Goal: Transaction & Acquisition: Subscribe to service/newsletter

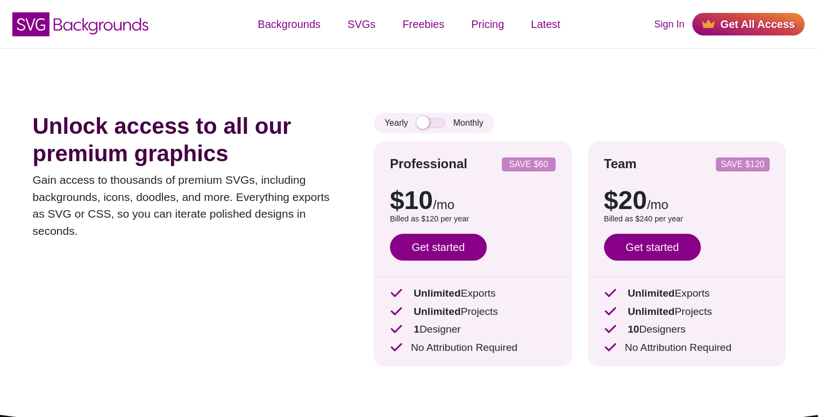
click at [424, 116] on div "Yearly Monthly" at bounding box center [434, 123] width 121 height 20
click at [426, 123] on input "checkbox" at bounding box center [430, 123] width 29 height 10
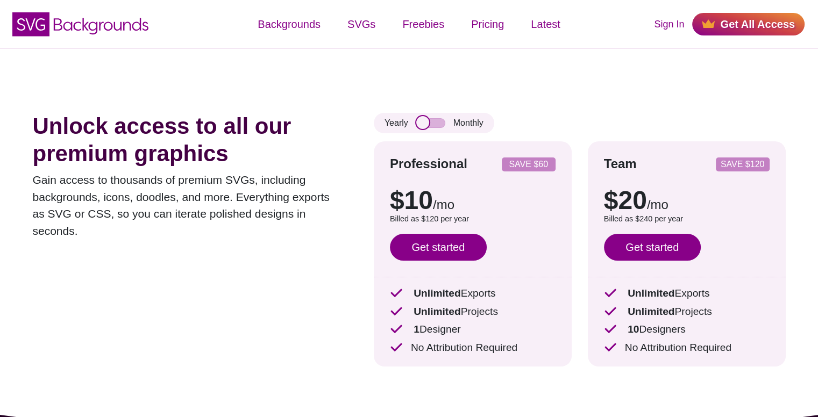
click at [426, 123] on input "checkbox" at bounding box center [430, 123] width 29 height 10
click at [423, 123] on input "checkbox" at bounding box center [430, 123] width 29 height 10
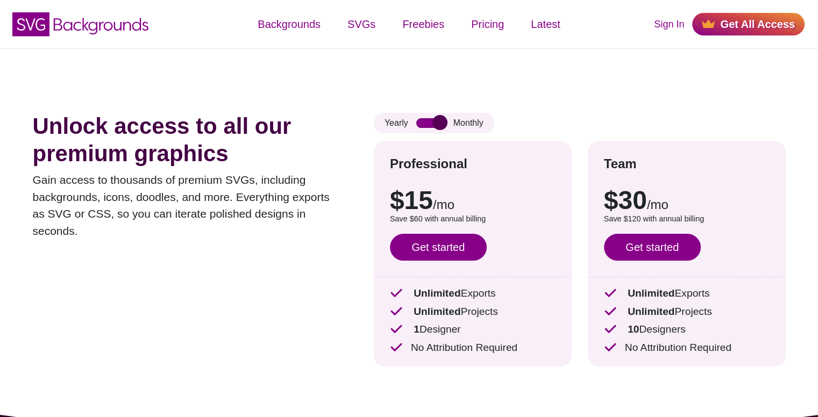
click at [423, 123] on input "checkbox" at bounding box center [430, 123] width 29 height 10
click at [422, 123] on input "checkbox" at bounding box center [430, 123] width 29 height 10
click at [420, 122] on input "checkbox" at bounding box center [430, 123] width 29 height 10
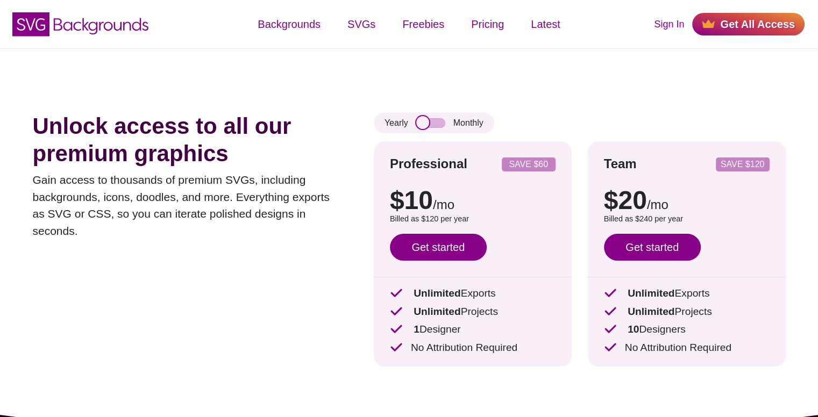
click at [420, 122] on input "checkbox" at bounding box center [430, 123] width 29 height 10
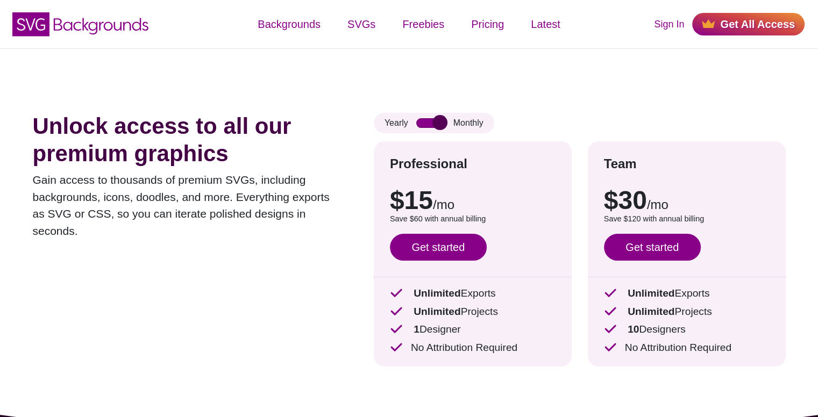
click at [420, 122] on input "checkbox" at bounding box center [430, 123] width 29 height 10
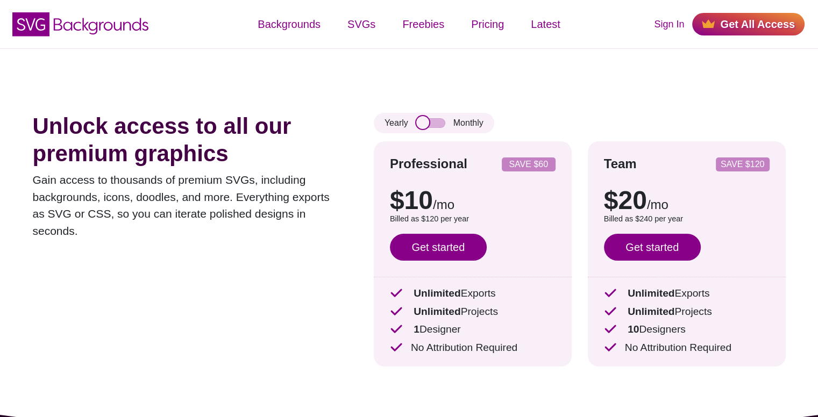
click at [420, 122] on input "checkbox" at bounding box center [430, 123] width 29 height 10
click at [420, 121] on input "checkbox" at bounding box center [430, 123] width 29 height 10
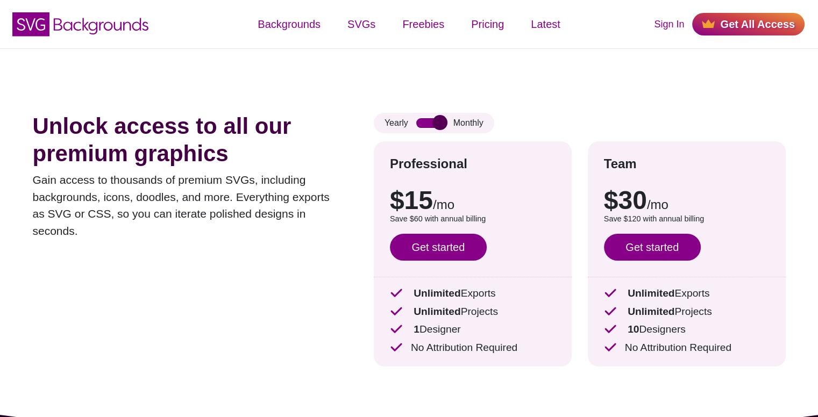
click at [420, 121] on input "checkbox" at bounding box center [430, 123] width 29 height 10
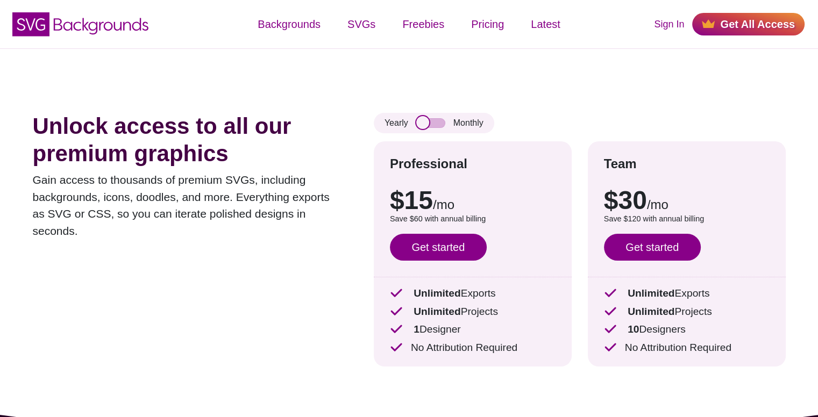
click at [420, 121] on input "checkbox" at bounding box center [430, 123] width 29 height 10
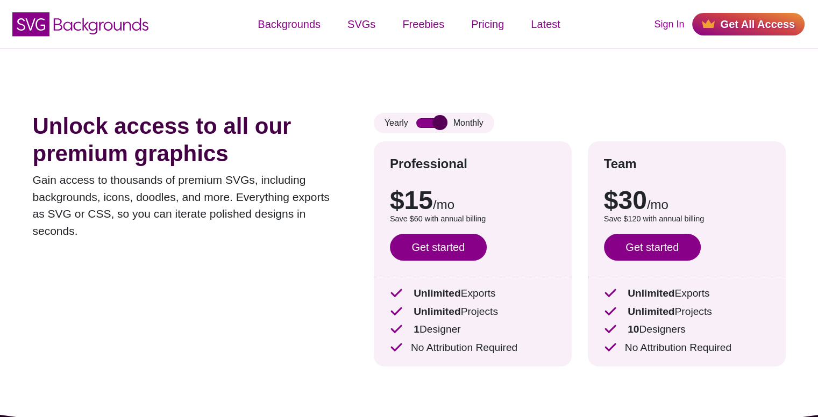
click at [420, 121] on input "checkbox" at bounding box center [430, 123] width 29 height 10
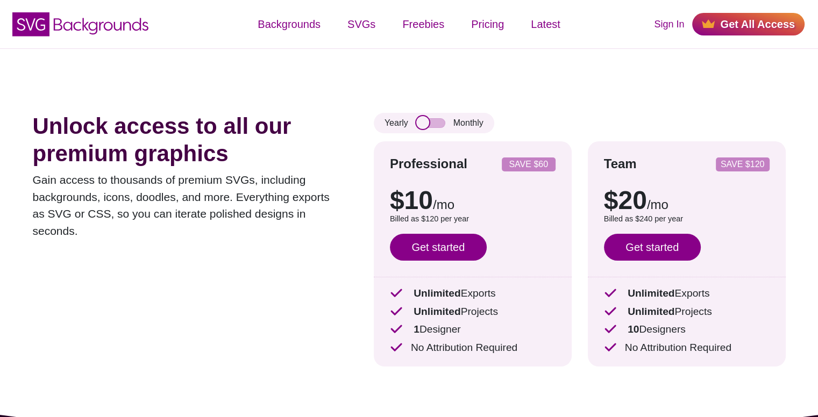
click at [420, 121] on input "checkbox" at bounding box center [430, 123] width 29 height 10
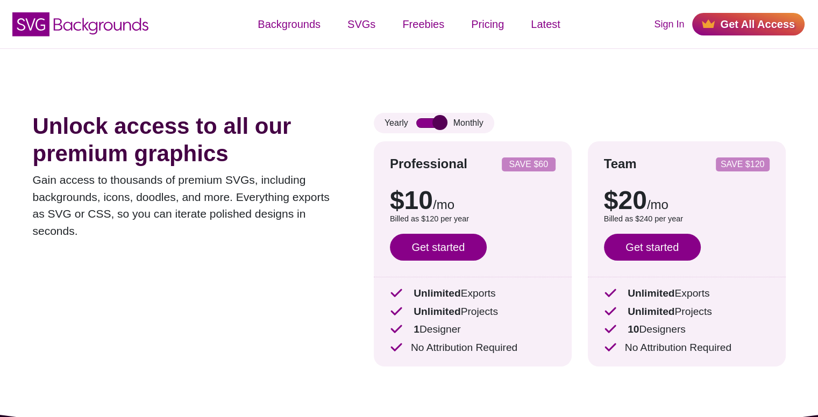
click at [420, 121] on input "checkbox" at bounding box center [430, 123] width 29 height 10
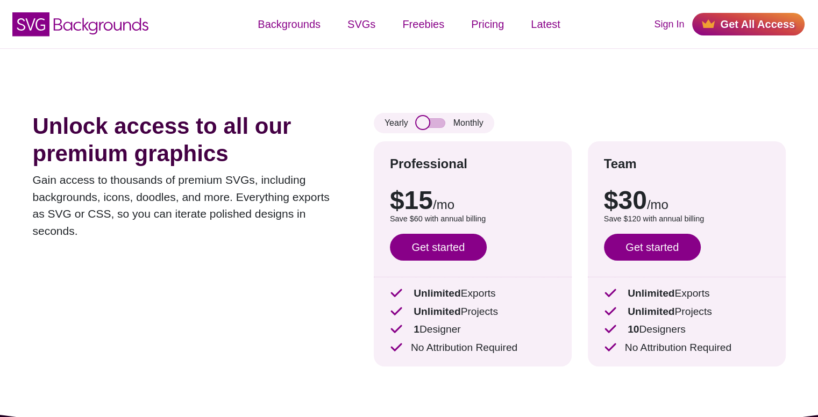
click at [420, 121] on input "checkbox" at bounding box center [430, 123] width 29 height 10
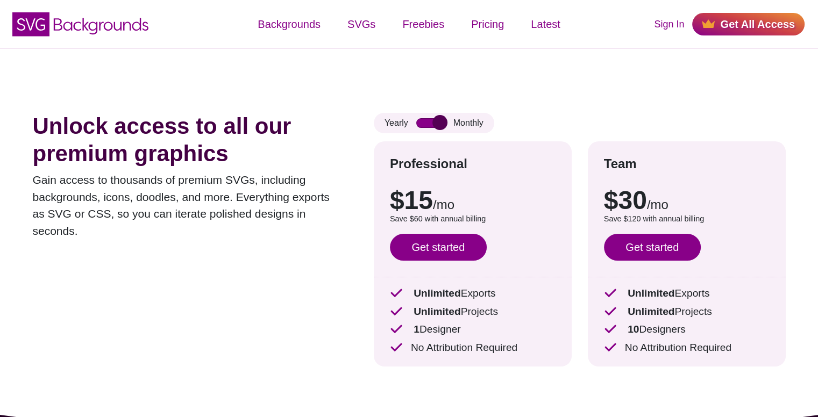
click at [420, 121] on input "checkbox" at bounding box center [430, 123] width 29 height 10
checkbox input "false"
